Goal: Transaction & Acquisition: Obtain resource

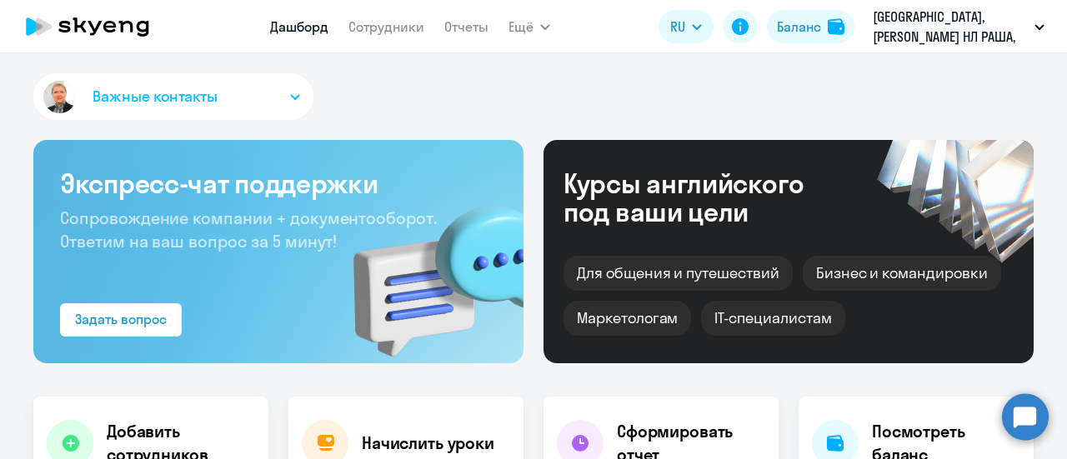
select select "30"
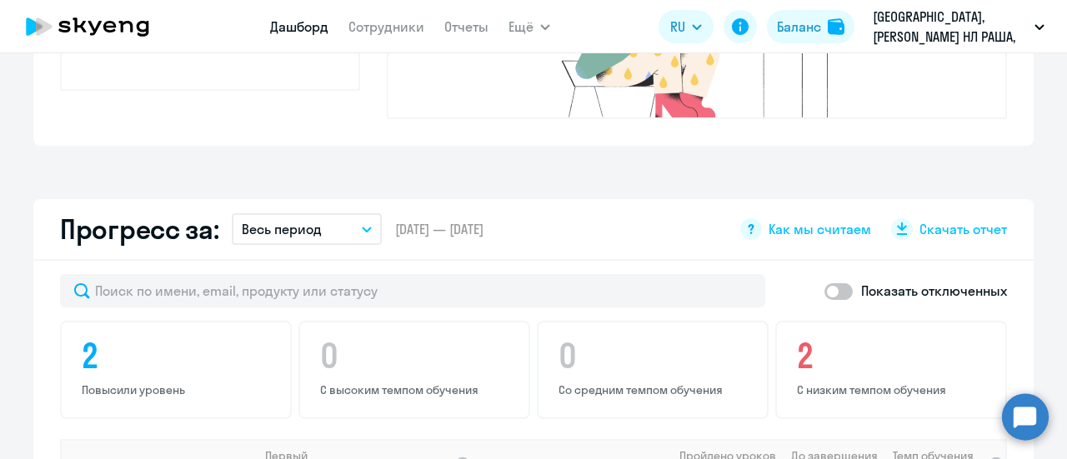
scroll to position [834, 0]
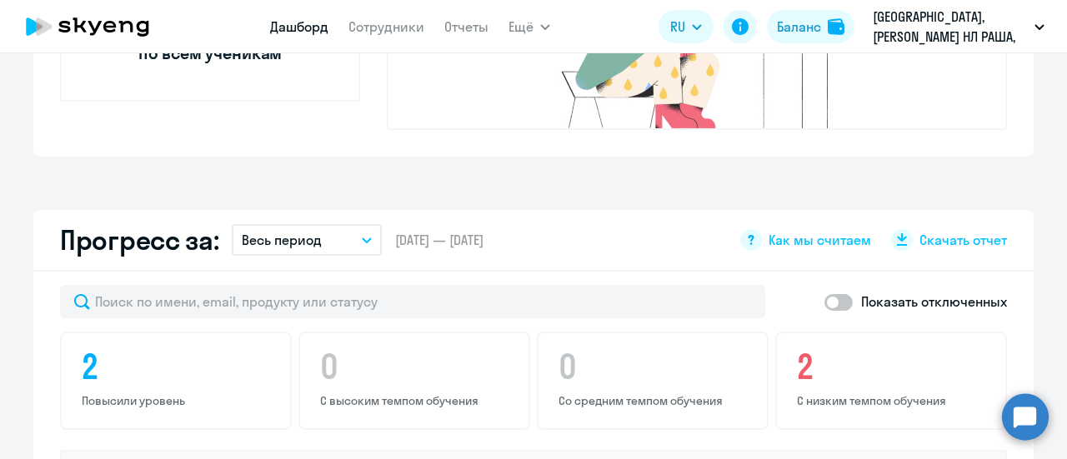
click at [362, 238] on icon "button" at bounding box center [367, 241] width 10 height 6
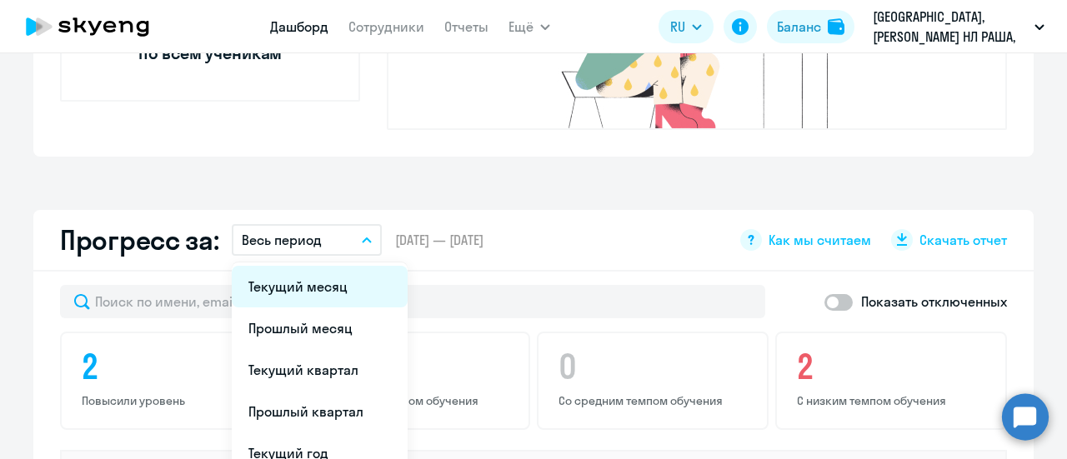
click at [309, 266] on li "Текущий месяц" at bounding box center [320, 287] width 176 height 42
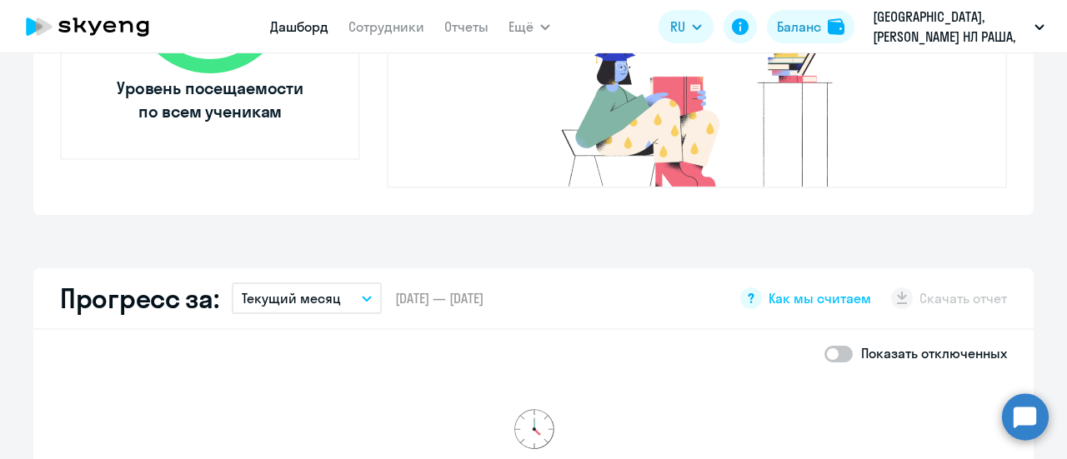
scroll to position [667, 0]
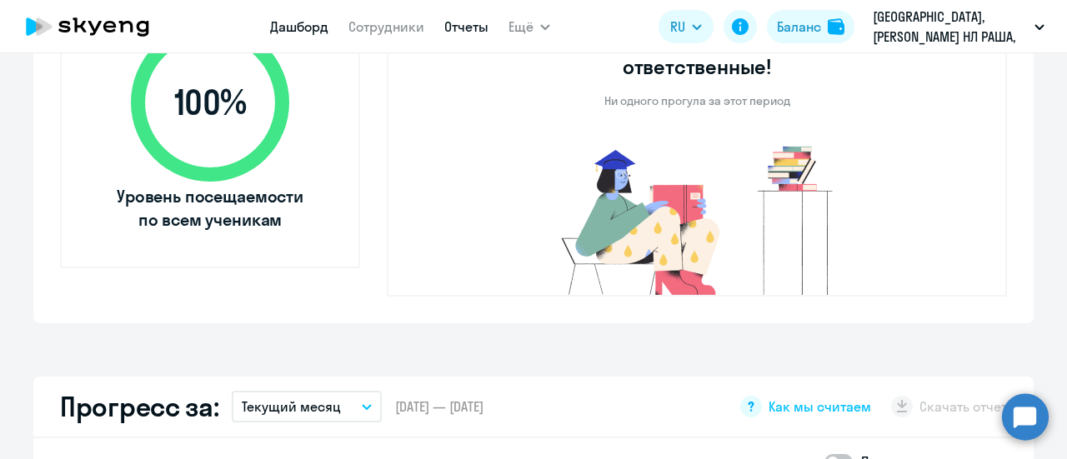
click at [460, 29] on link "Отчеты" at bounding box center [466, 26] width 44 height 17
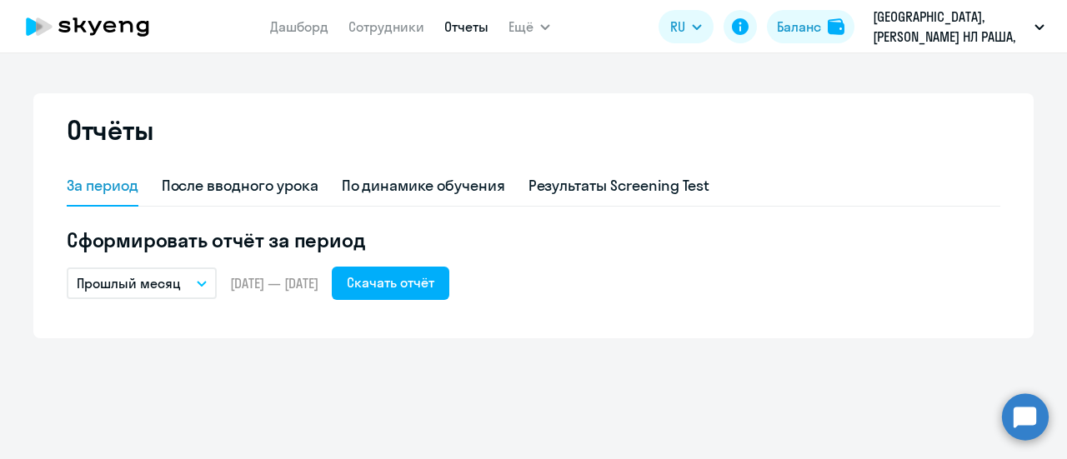
click at [200, 285] on icon "button" at bounding box center [202, 284] width 10 height 6
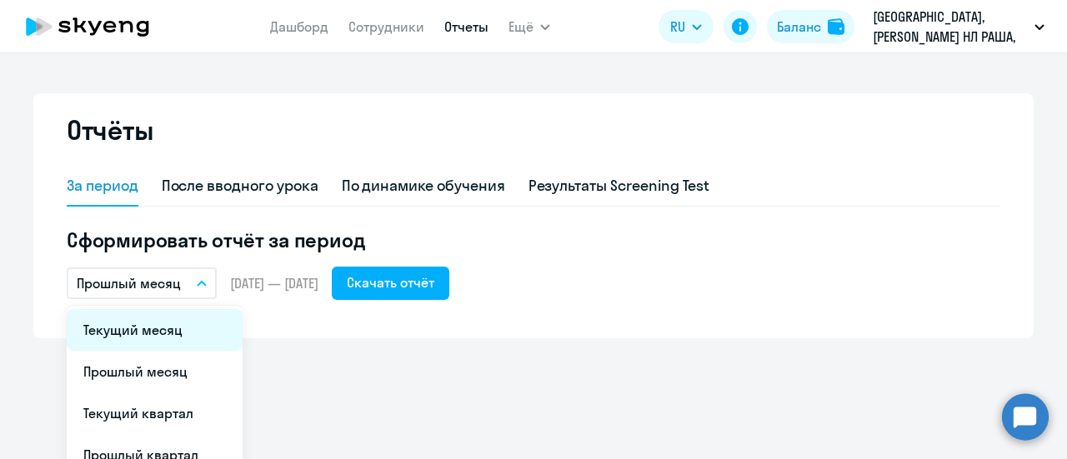
click at [133, 338] on li "Текущий месяц" at bounding box center [155, 330] width 176 height 42
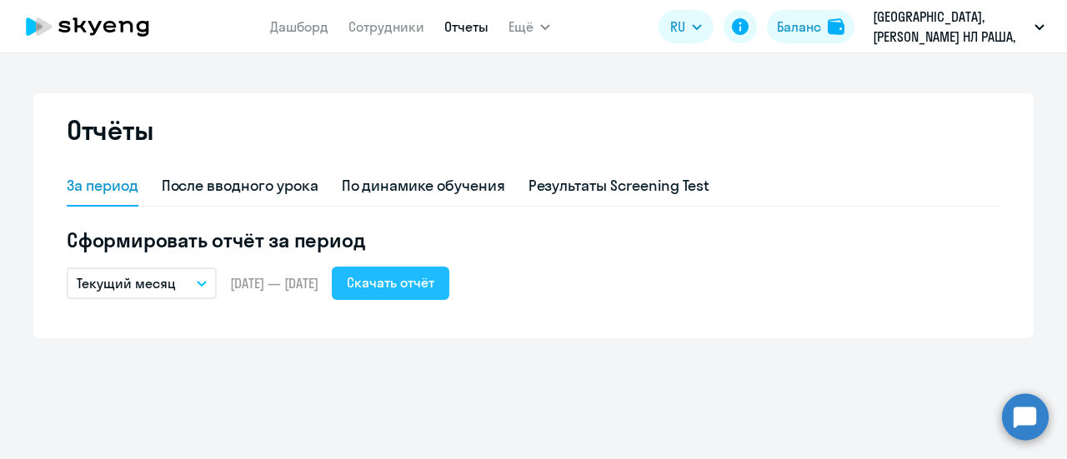
click at [434, 275] on div "Скачать отчёт" at bounding box center [391, 283] width 88 height 20
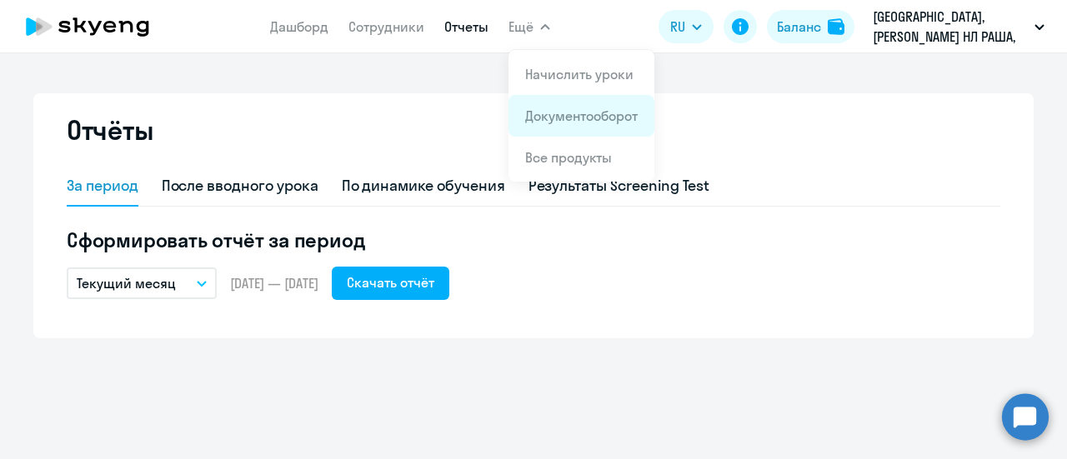
click at [555, 118] on link "Документооборот" at bounding box center [581, 116] width 113 height 17
